Goal: Task Accomplishment & Management: Manage account settings

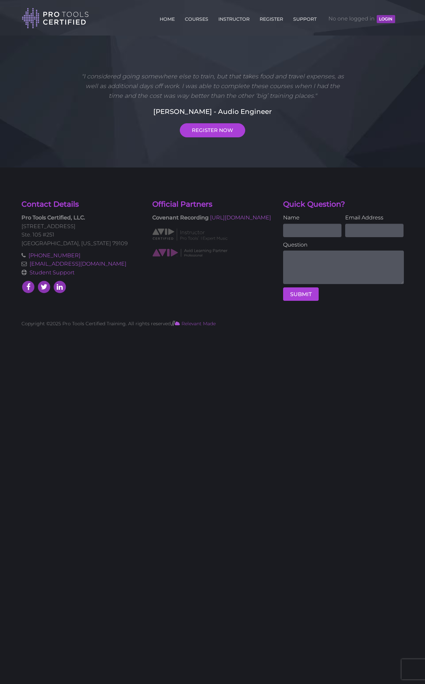
click at [381, 19] on button "LOGIN" at bounding box center [385, 19] width 18 height 8
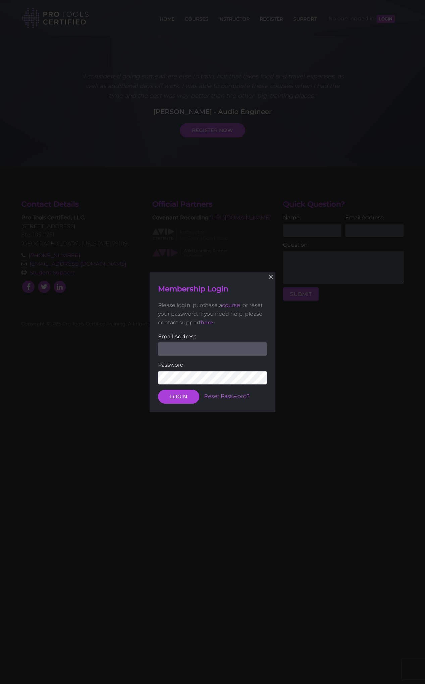
click at [178, 346] on input "email" at bounding box center [212, 349] width 109 height 13
type input "koolmeme@yahoo.com"
click at [178, 396] on button "LOGIN" at bounding box center [178, 397] width 41 height 14
click at [179, 396] on button "LOGIN" at bounding box center [178, 397] width 41 height 14
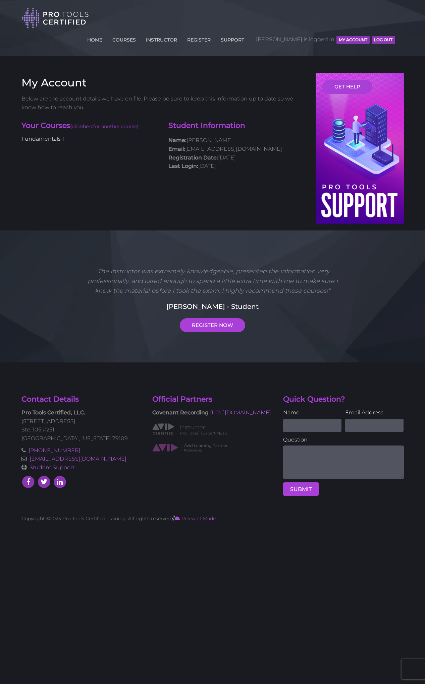
click at [40, 136] on link "Fundamentals 1" at bounding box center [42, 139] width 43 height 6
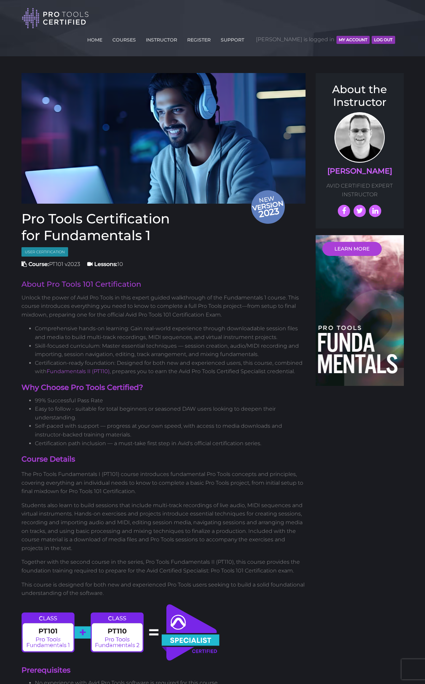
click at [358, 36] on button "MY ACCOUNT" at bounding box center [352, 40] width 33 height 8
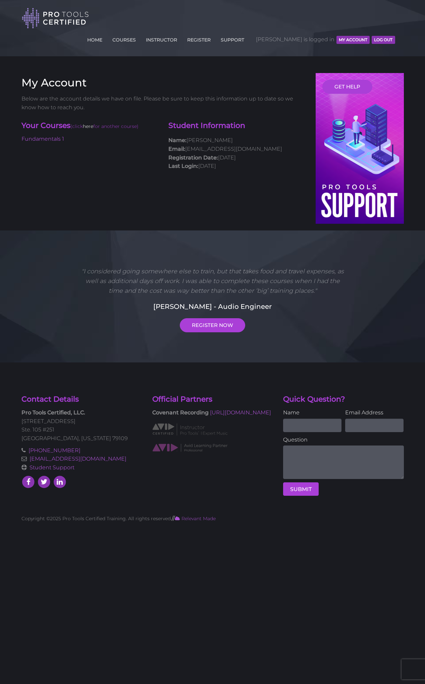
click at [89, 123] on link "here" at bounding box center [88, 126] width 10 height 6
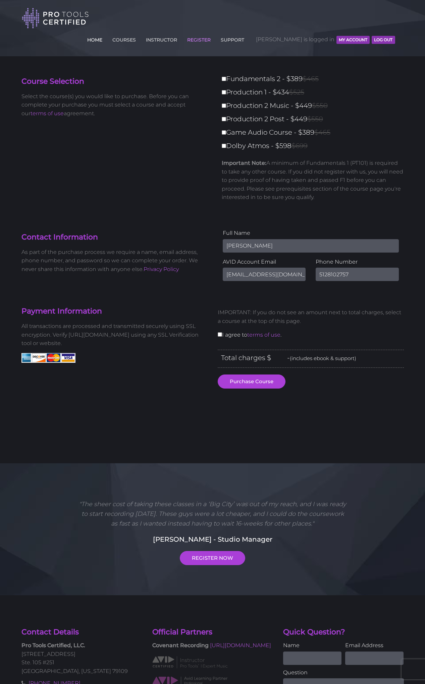
click at [104, 33] on link "HOME" at bounding box center [94, 38] width 18 height 11
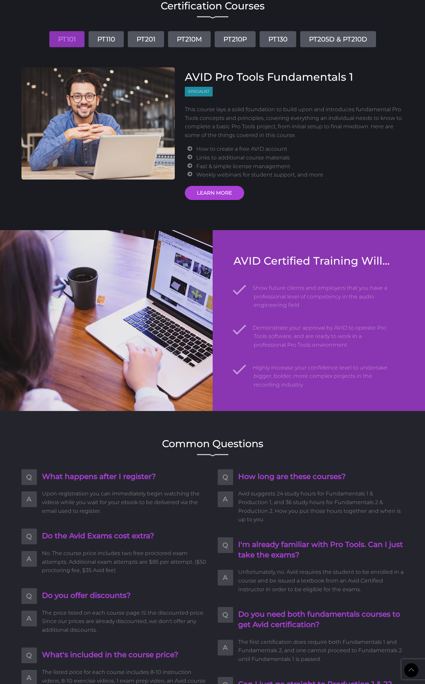
scroll to position [802, 0]
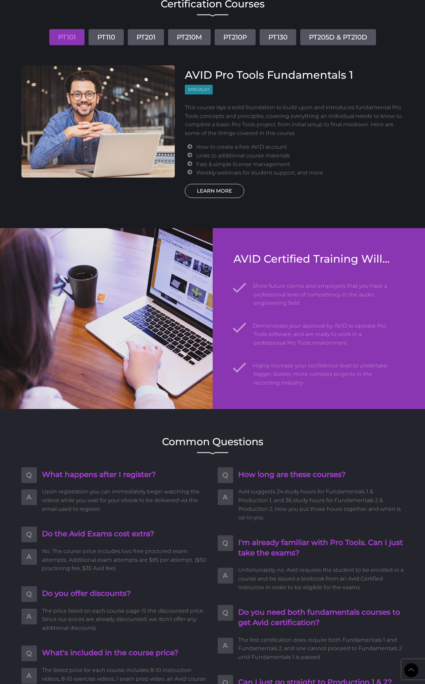
click at [204, 187] on link "LEARN MORE" at bounding box center [214, 191] width 59 height 14
